Goal: Task Accomplishment & Management: Manage account settings

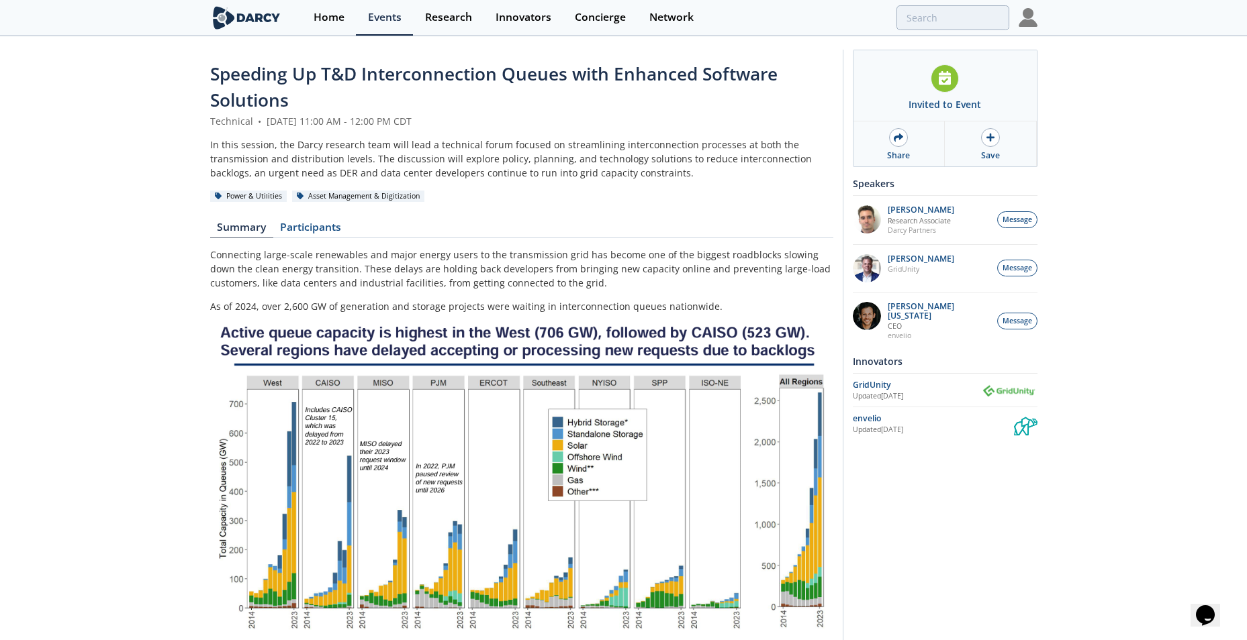
click at [1025, 18] on img at bounding box center [1027, 17] width 19 height 19
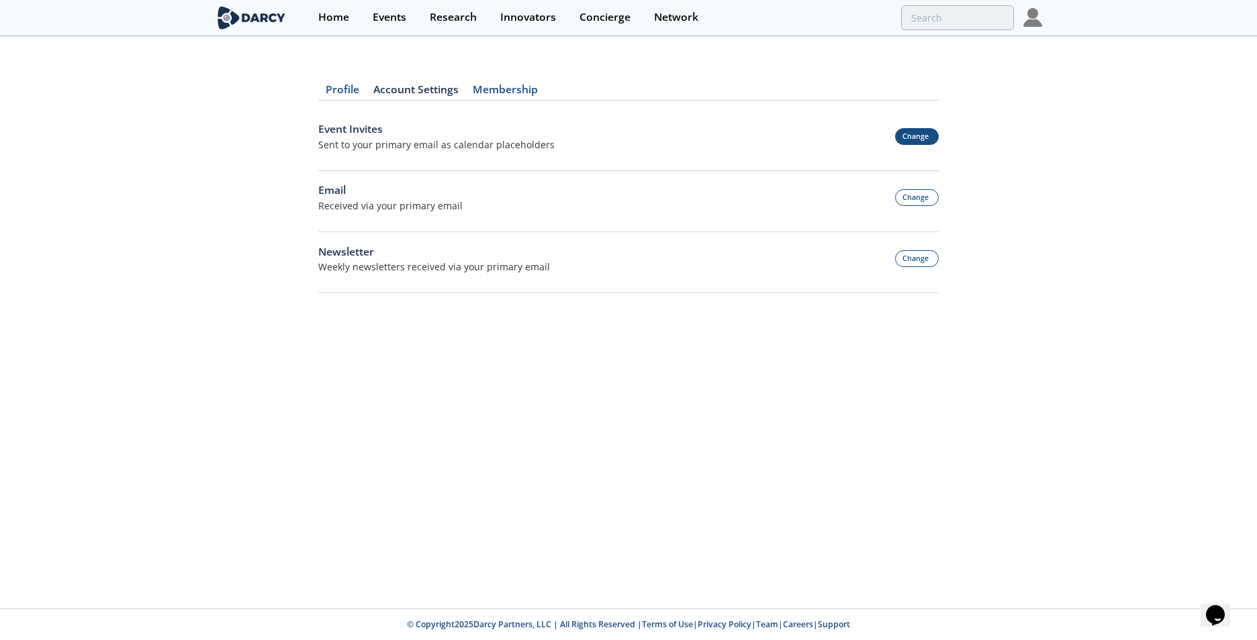
click at [926, 135] on button "Change" at bounding box center [917, 136] width 44 height 17
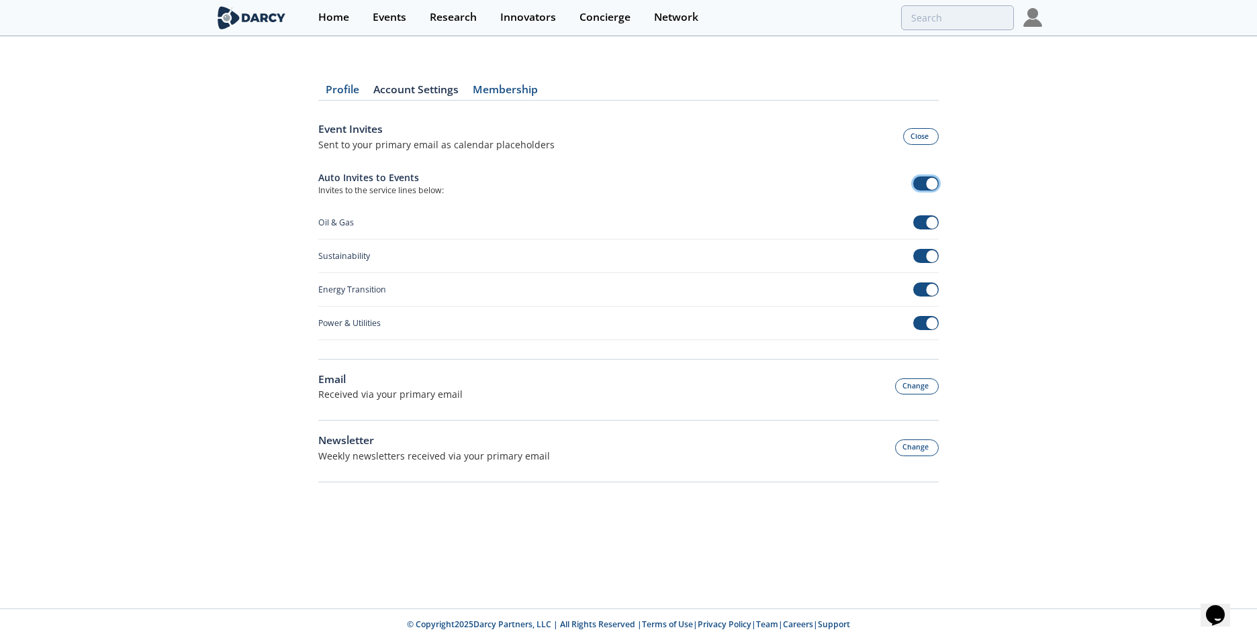
click at [928, 189] on span at bounding box center [932, 184] width 12 height 12
click at [918, 389] on button "Change" at bounding box center [917, 387] width 44 height 17
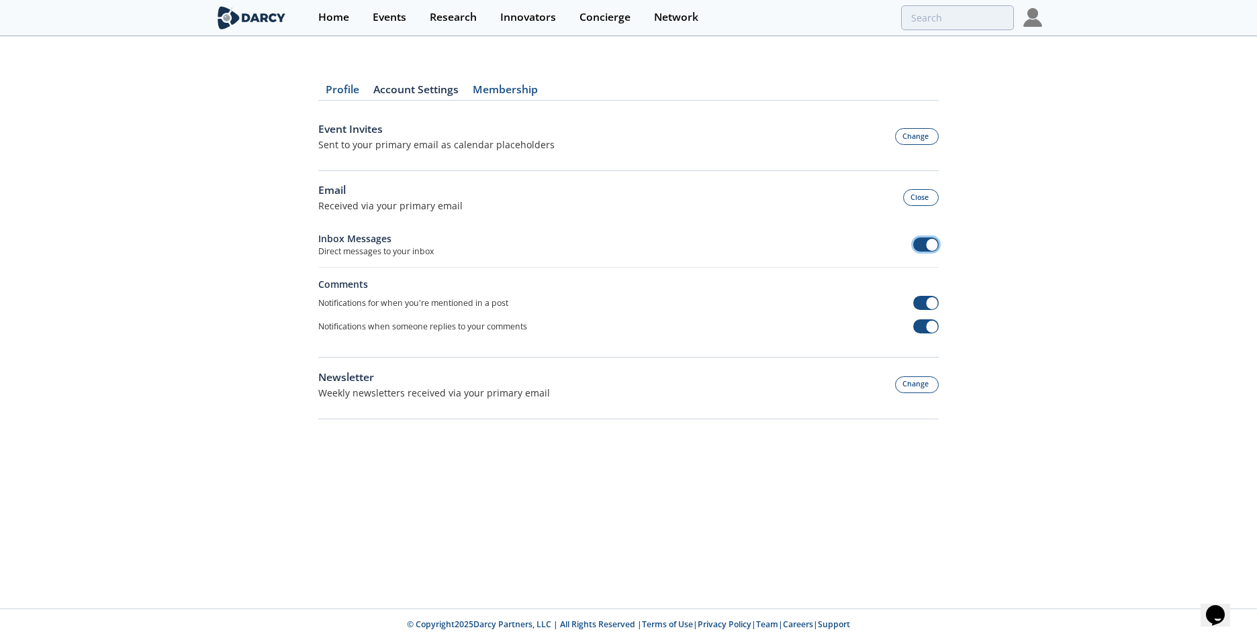
click at [931, 246] on span at bounding box center [932, 245] width 12 height 12
click at [931, 307] on span at bounding box center [932, 303] width 12 height 12
click at [938, 330] on span at bounding box center [926, 327] width 26 height 14
click at [928, 326] on span at bounding box center [932, 327] width 12 height 12
click at [922, 387] on button "Change" at bounding box center [917, 385] width 44 height 17
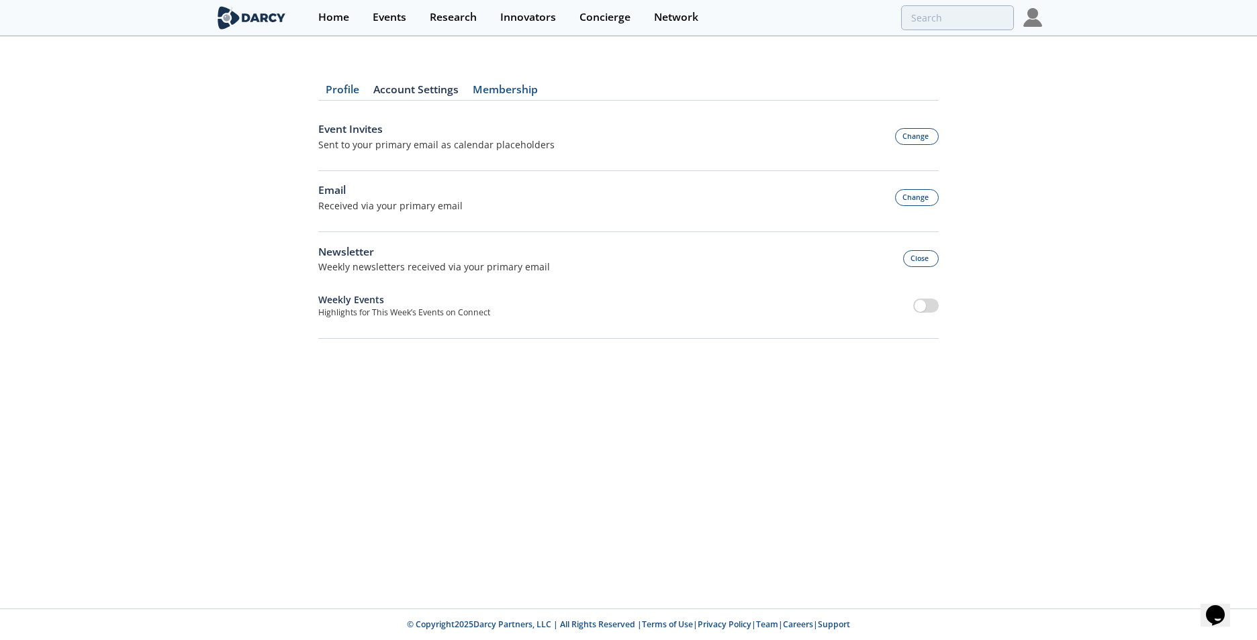
click at [498, 91] on link "Membership" at bounding box center [504, 93] width 79 height 16
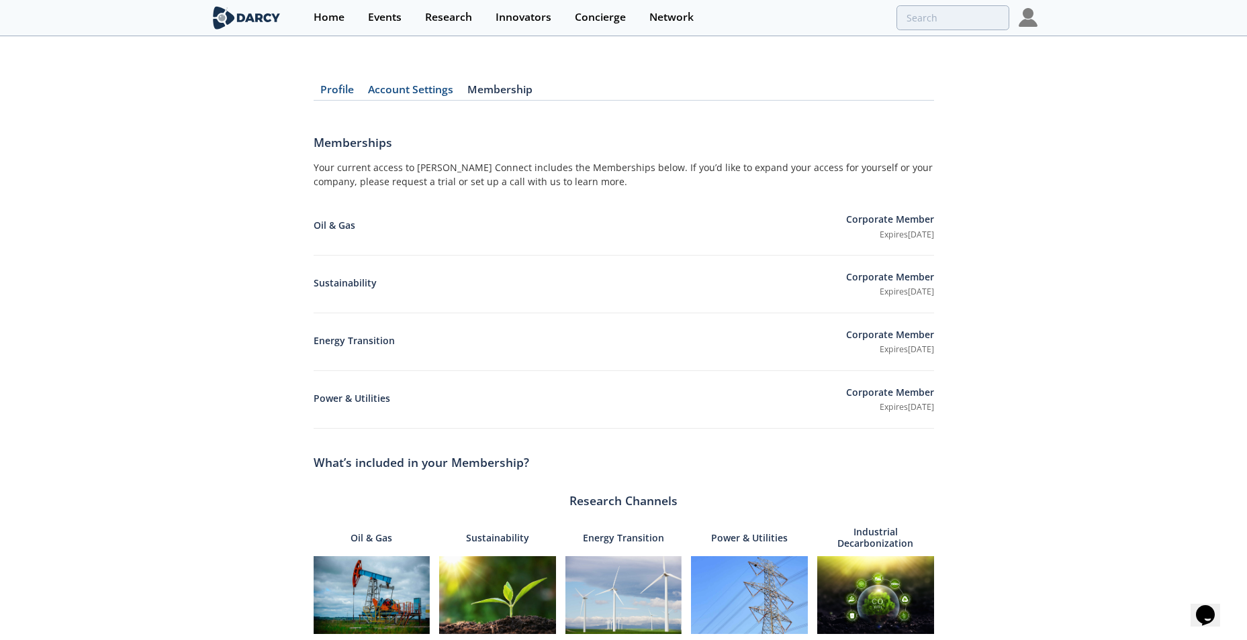
click at [323, 92] on link "Profile" at bounding box center [338, 93] width 48 height 16
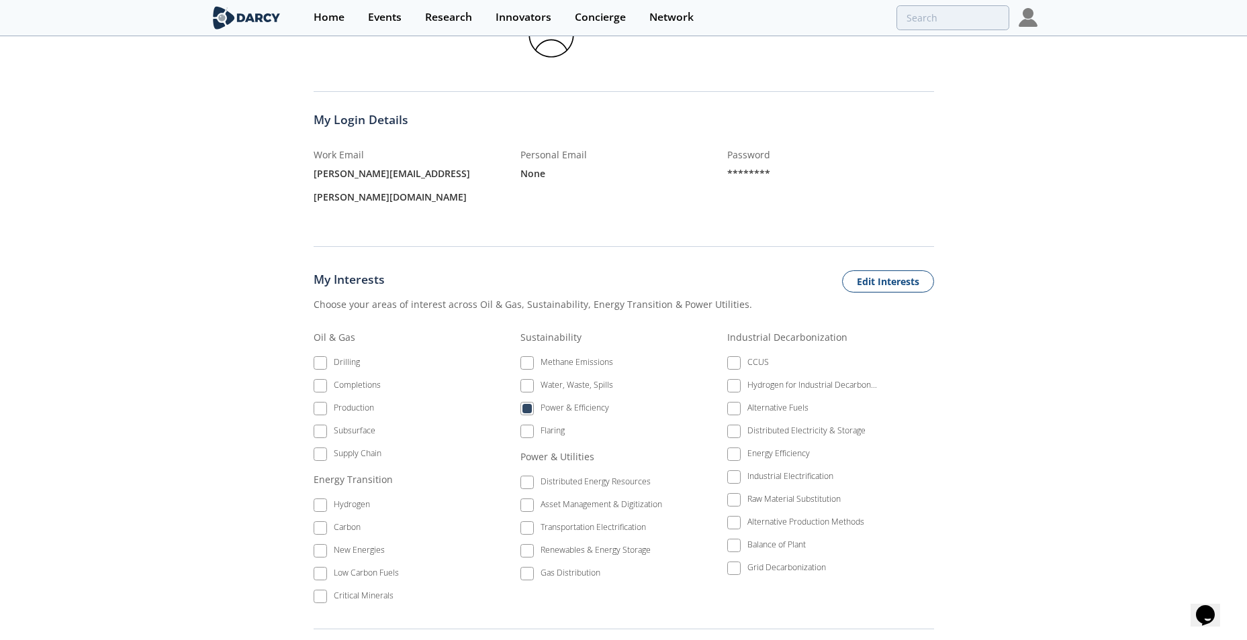
scroll to position [336, 0]
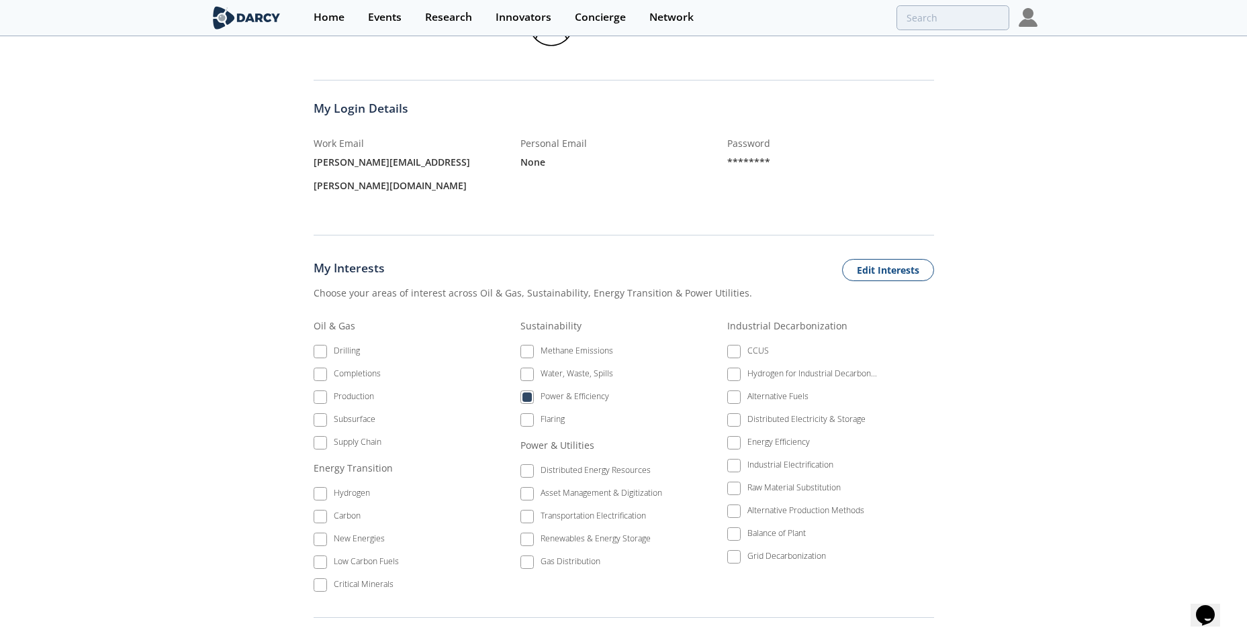
click at [532, 388] on li "Power & Efficiency" at bounding box center [595, 399] width 150 height 23
click at [526, 388] on li "Power & Efficiency" at bounding box center [595, 399] width 150 height 23
click at [896, 259] on button "Edit Interests" at bounding box center [888, 270] width 92 height 23
click at [536, 388] on label "Power & Efficiency" at bounding box center [595, 397] width 150 height 18
click at [525, 393] on span at bounding box center [526, 397] width 9 height 9
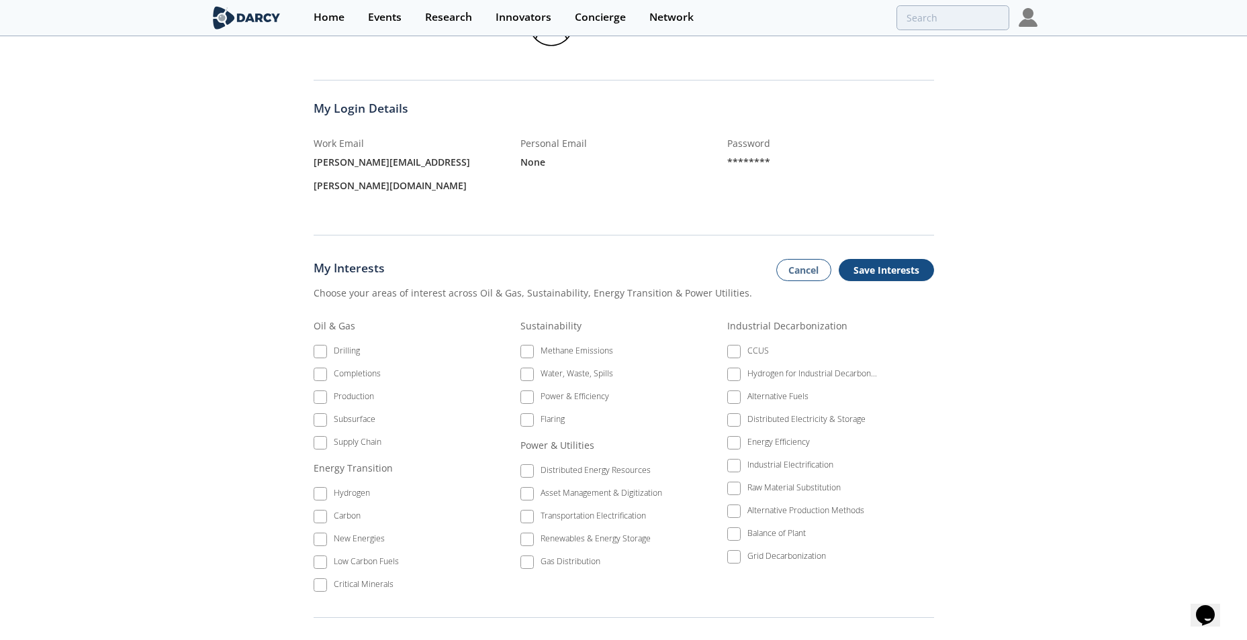
click at [879, 259] on button "Save Interests" at bounding box center [886, 270] width 95 height 23
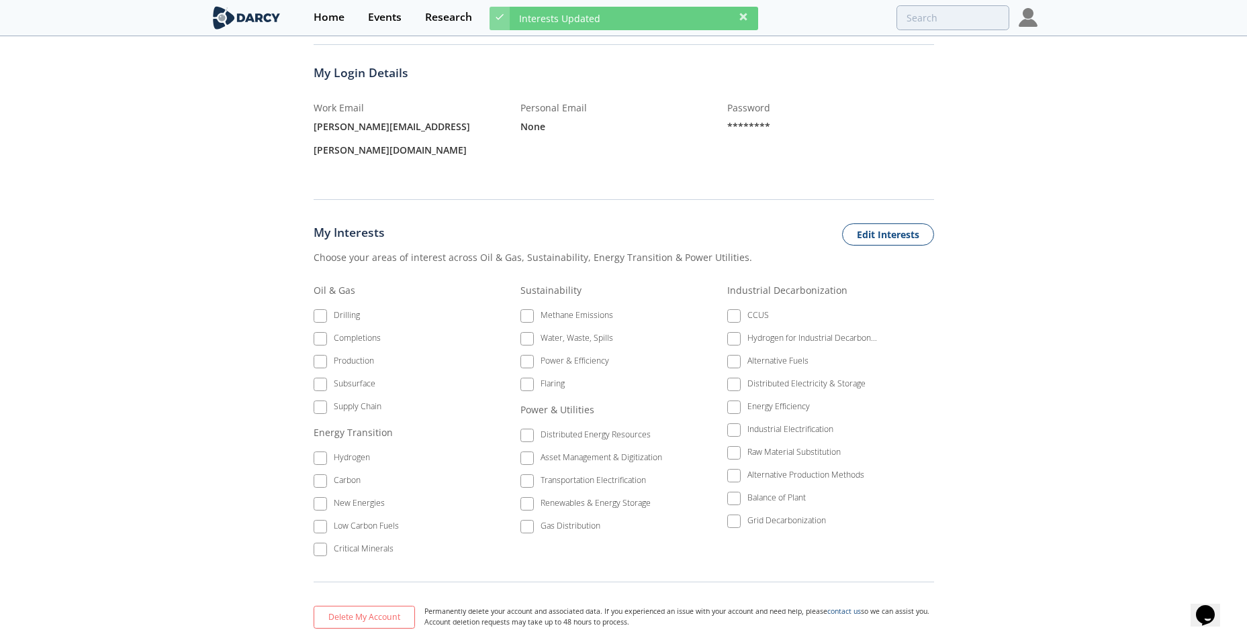
scroll to position [391, 0]
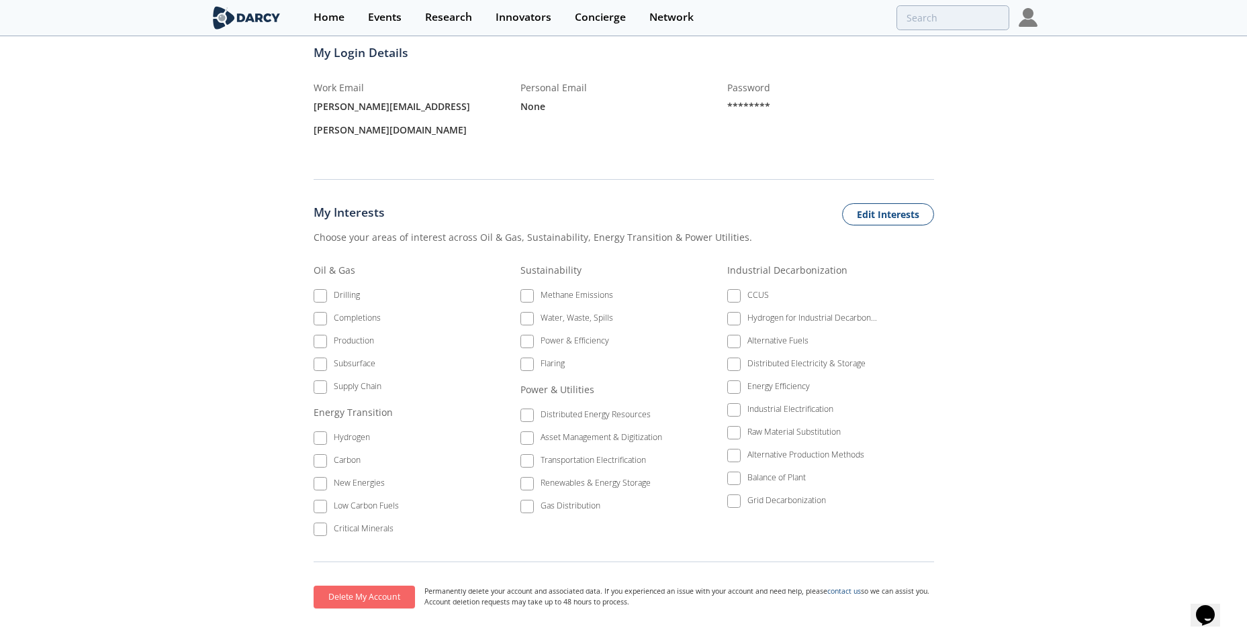
click at [361, 586] on button "Delete My Account" at bounding box center [364, 597] width 101 height 23
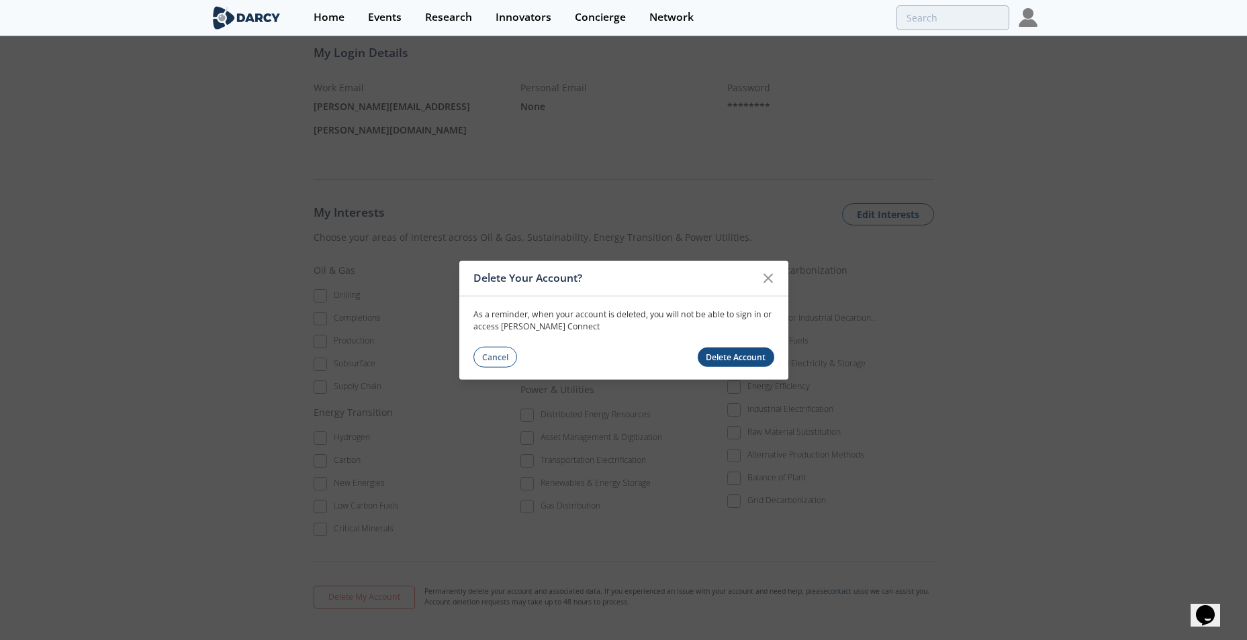
click at [726, 361] on button "Delete Account" at bounding box center [736, 357] width 77 height 19
